Goal: Navigation & Orientation: Find specific page/section

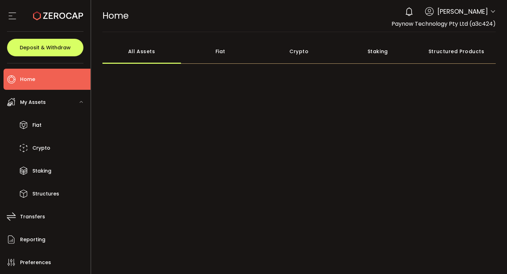
click at [39, 80] on li "Home" at bounding box center [47, 79] width 87 height 21
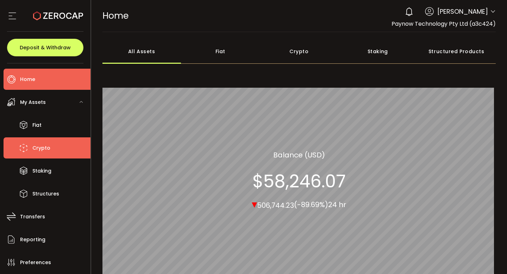
click at [44, 143] on span "Crypto" at bounding box center [41, 148] width 18 height 10
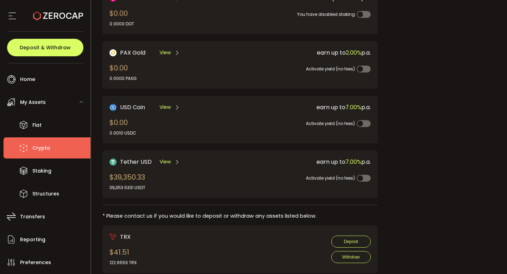
scroll to position [196, 0]
